Goal: Check status: Check status

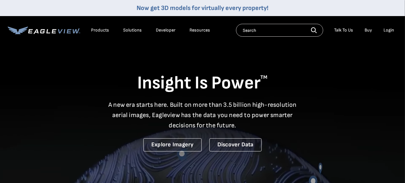
click at [108, 6] on div "Now get 3D models for virtually every property!" at bounding box center [202, 8] width 405 height 16
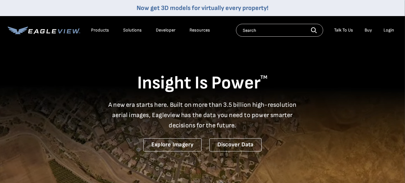
click at [391, 30] on div "Login" at bounding box center [389, 30] width 11 height 6
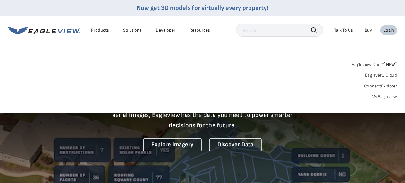
click at [386, 97] on link "MyEagleview" at bounding box center [385, 97] width 26 height 6
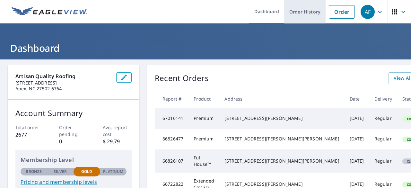
click at [299, 9] on link "Order History" at bounding box center [304, 11] width 41 height 23
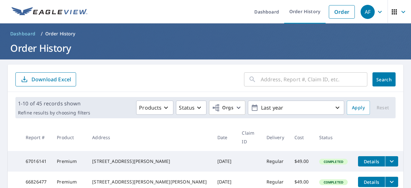
click at [266, 82] on input "text" at bounding box center [314, 79] width 107 height 18
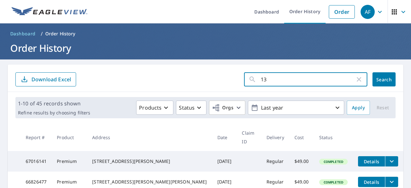
type input "1"
paste input "1313 Hedgelawn Way"
click at [266, 82] on input "1313 Hedgelawn Way" at bounding box center [308, 79] width 94 height 18
type input "1313 Hedgelawn Way"
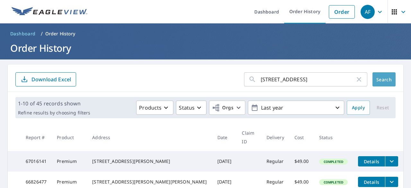
click at [379, 82] on button "Search" at bounding box center [383, 79] width 23 height 14
